Goal: Navigation & Orientation: Find specific page/section

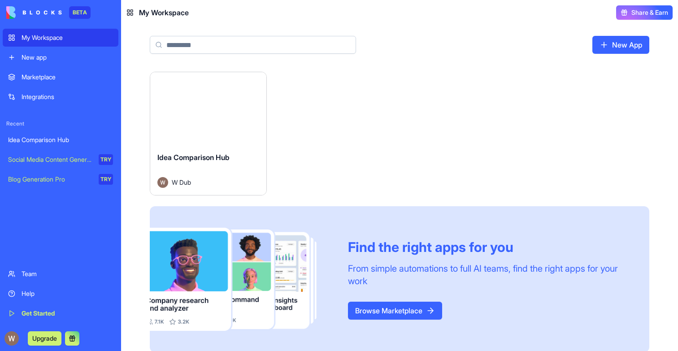
click at [234, 111] on button "Launch" at bounding box center [207, 108] width 67 height 18
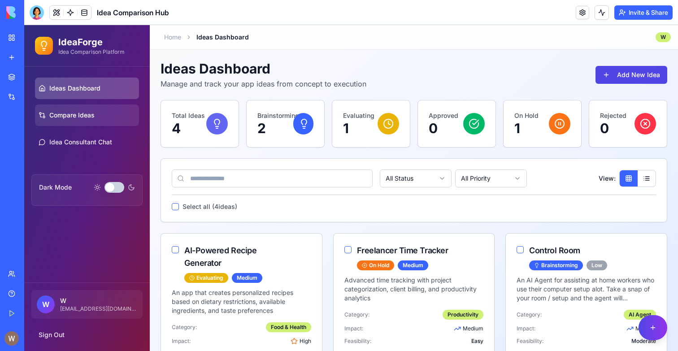
click at [82, 125] on link "Compare Ideas" at bounding box center [87, 115] width 104 height 22
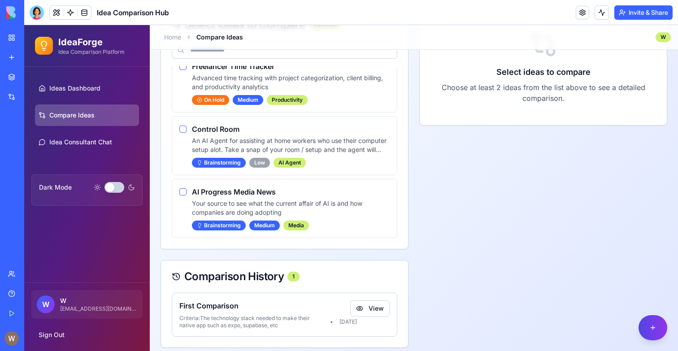
scroll to position [226, 0]
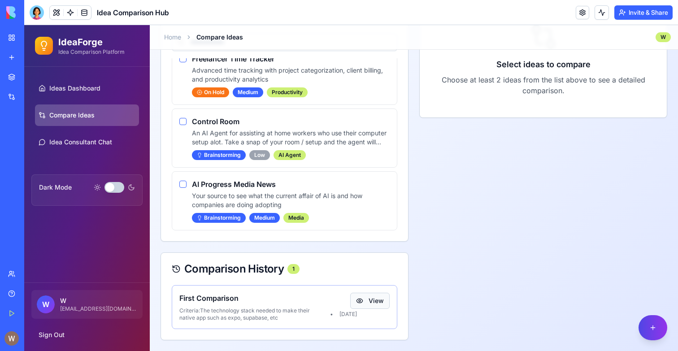
click at [374, 298] on button "View" at bounding box center [369, 301] width 39 height 16
type textarea "**********"
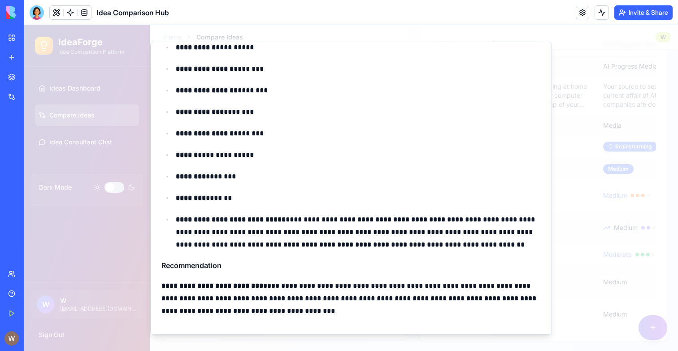
scroll to position [447, 0]
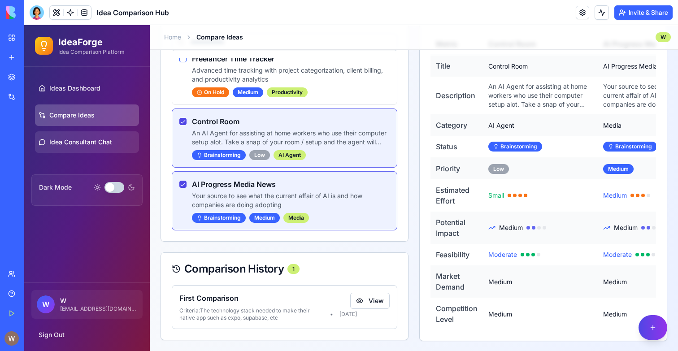
click at [69, 142] on span "Idea Consultant Chat" at bounding box center [80, 142] width 63 height 9
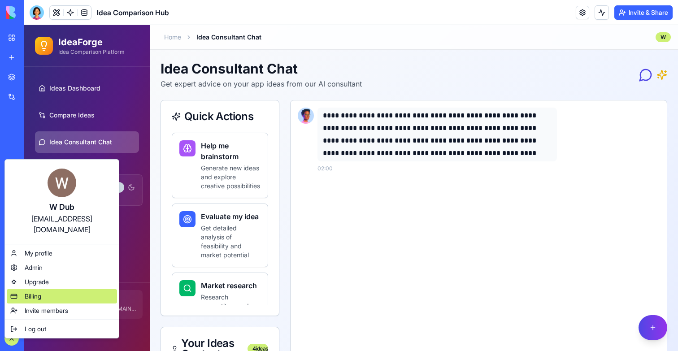
click at [37, 292] on span "Billing" at bounding box center [33, 296] width 17 height 9
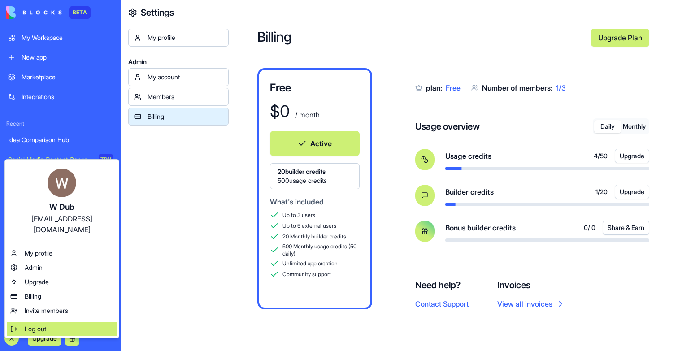
click at [46, 324] on span "Log out" at bounding box center [36, 328] width 22 height 9
